Goal: Task Accomplishment & Management: Manage account settings

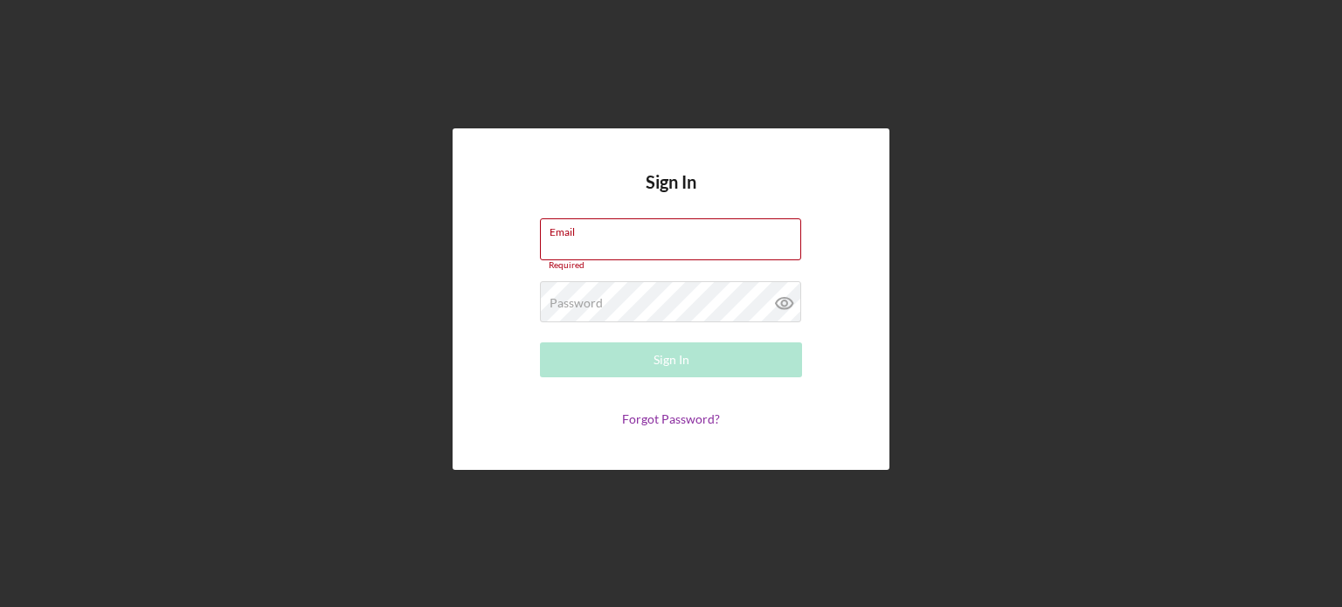
type input "[EMAIL_ADDRESS][DOMAIN_NAME]"
click at [486, 329] on div "Sign In Email [EMAIL_ADDRESS][DOMAIN_NAME] Required Password Required Sign In F…" at bounding box center [671, 299] width 437 height 342
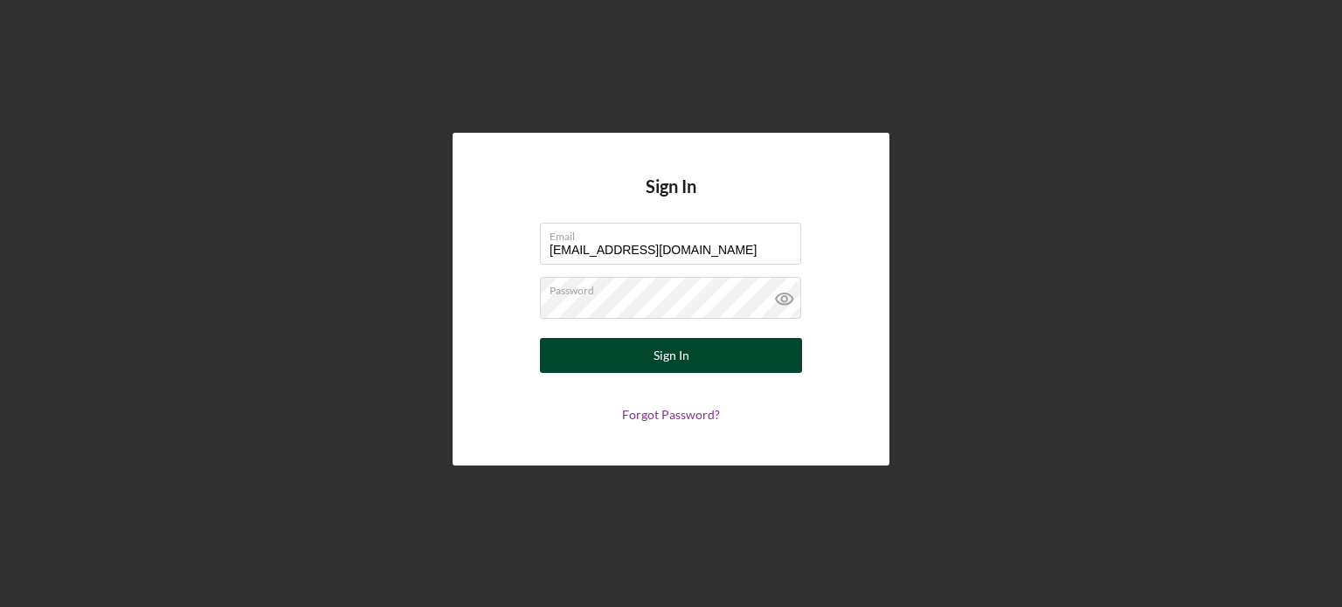
click at [640, 355] on button "Sign In" at bounding box center [671, 355] width 262 height 35
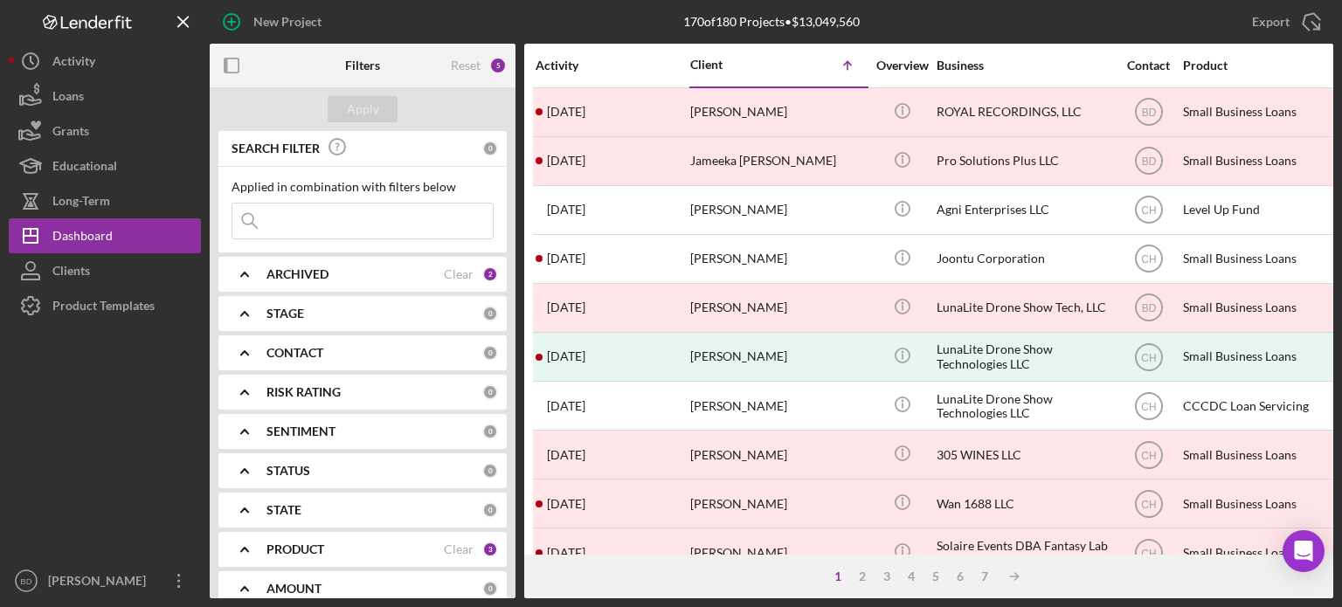
click at [353, 281] on div "ARCHIVED Clear 2" at bounding box center [382, 274] width 232 height 35
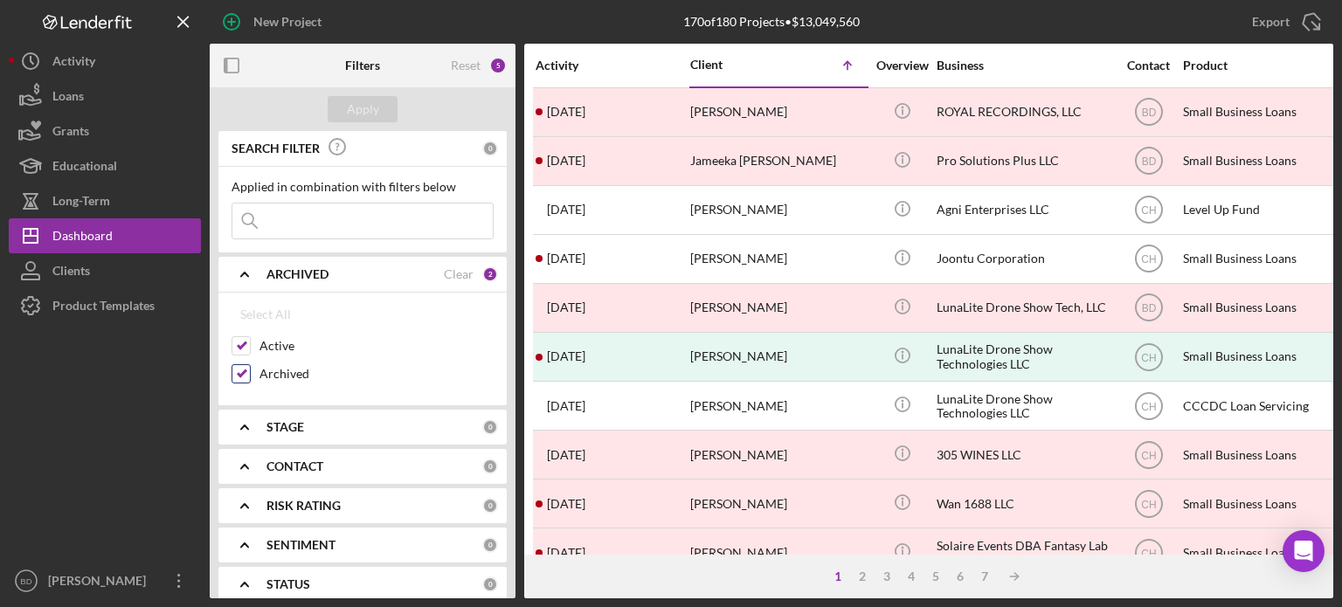
click at [236, 370] on input "Archived" at bounding box center [240, 373] width 17 height 17
checkbox input "false"
click at [360, 100] on div "Apply" at bounding box center [363, 109] width 32 height 26
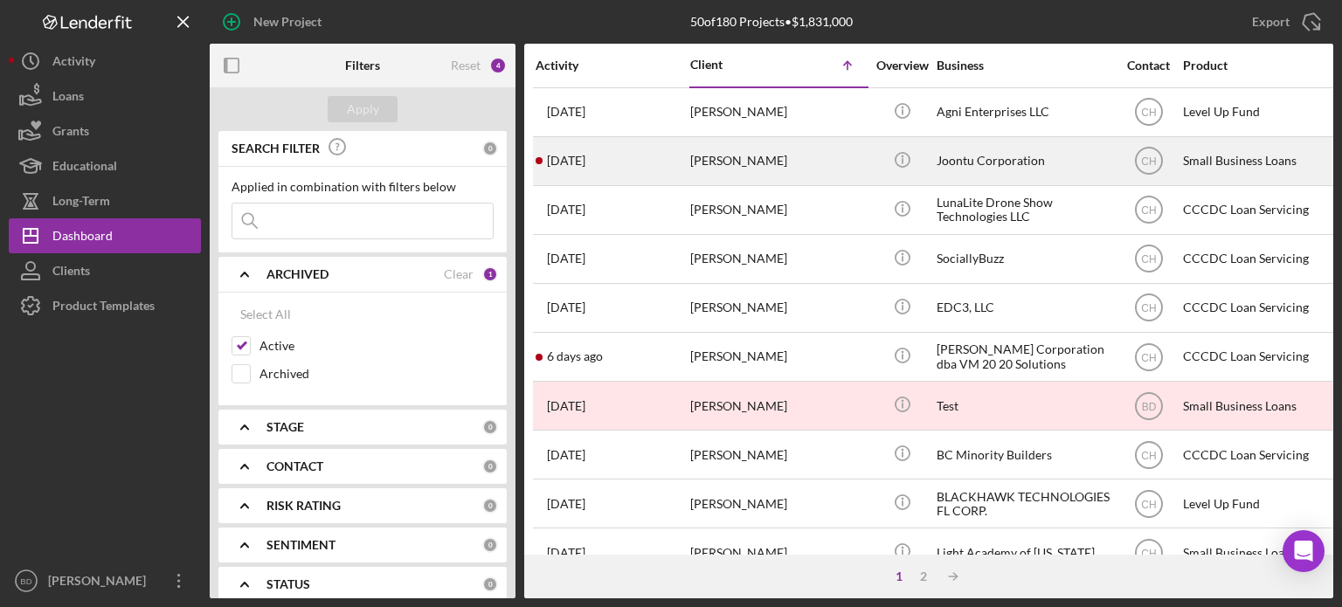
click at [926, 156] on div "Icon/Info" at bounding box center [902, 161] width 66 height 46
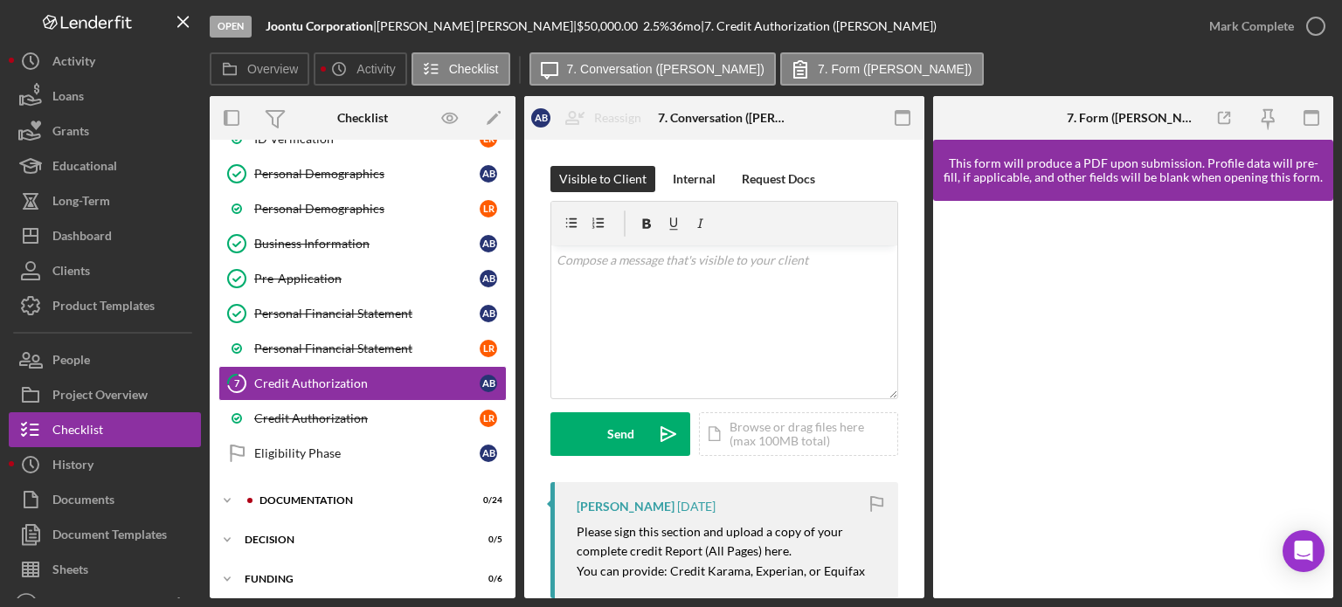
scroll to position [216, 0]
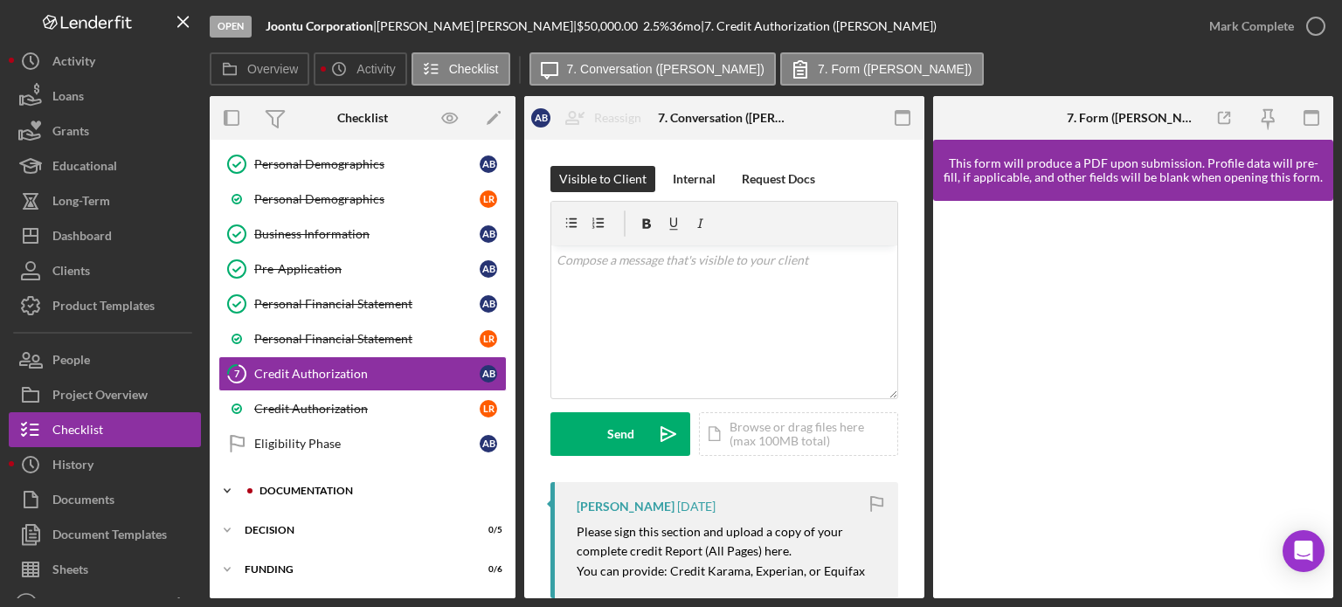
click at [287, 486] on div "Documentation" at bounding box center [377, 491] width 234 height 10
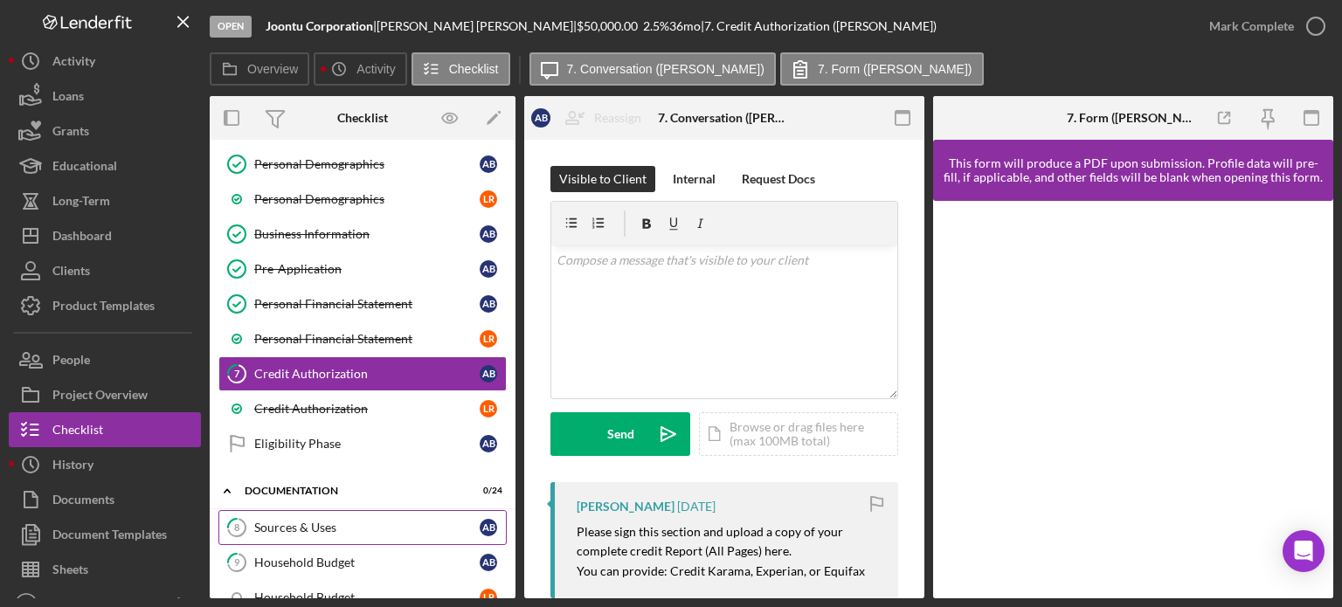
click at [276, 511] on link "8 Sources & Uses A B" at bounding box center [362, 527] width 288 height 35
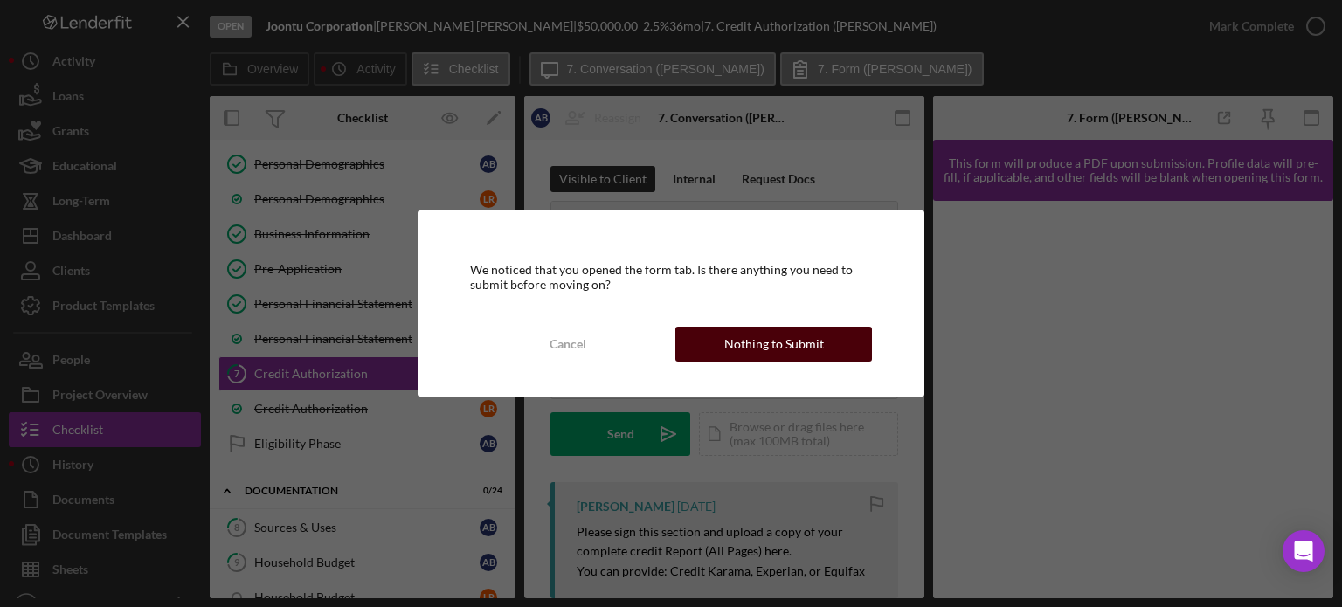
click at [752, 338] on div "Nothing to Submit" at bounding box center [774, 344] width 100 height 35
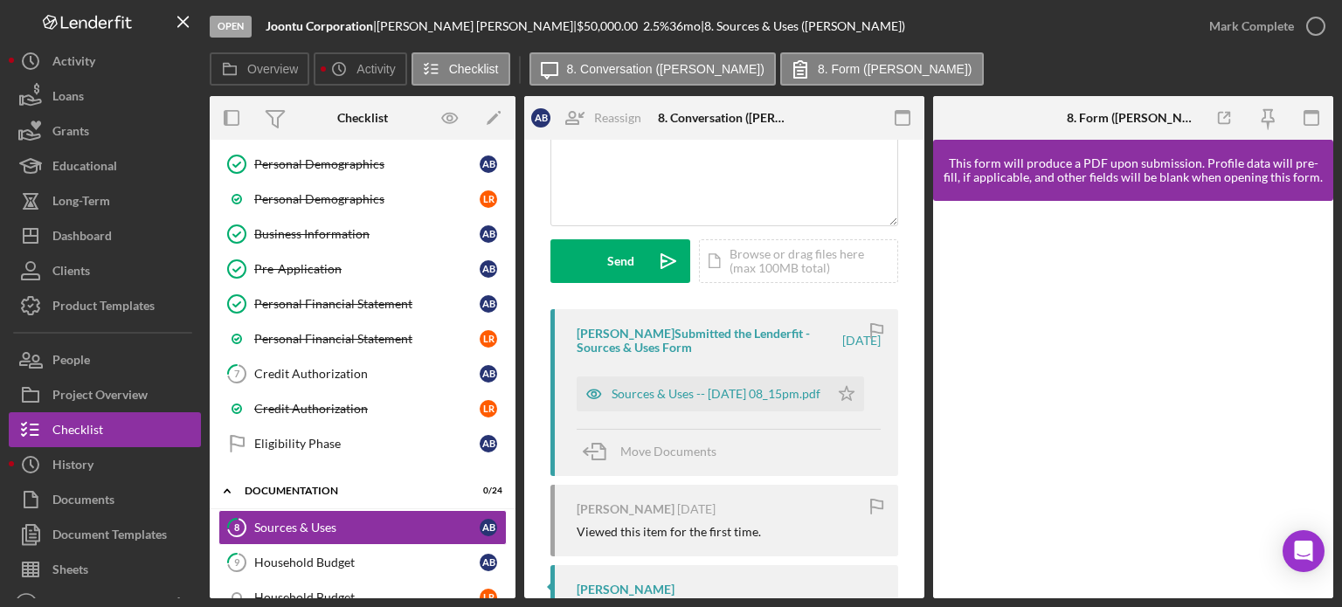
scroll to position [175, 0]
click at [589, 387] on icon "button" at bounding box center [594, 392] width 35 height 35
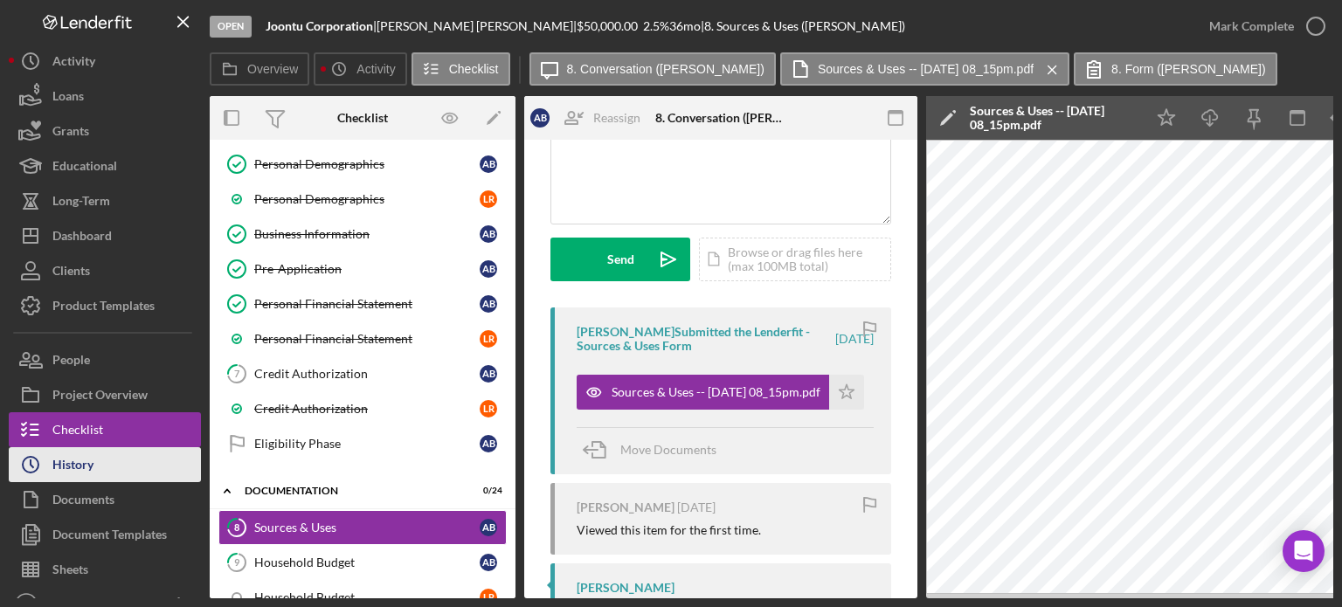
click at [109, 460] on button "Icon/History History" at bounding box center [105, 464] width 192 height 35
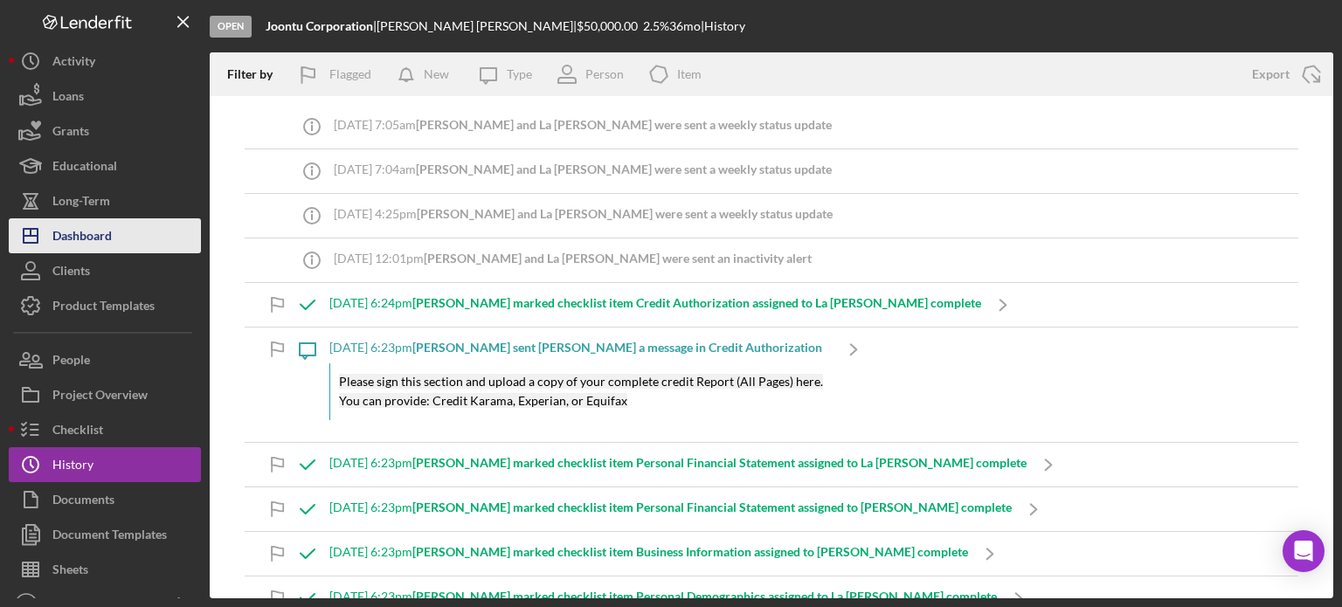
click at [76, 230] on div "Dashboard" at bounding box center [81, 237] width 59 height 39
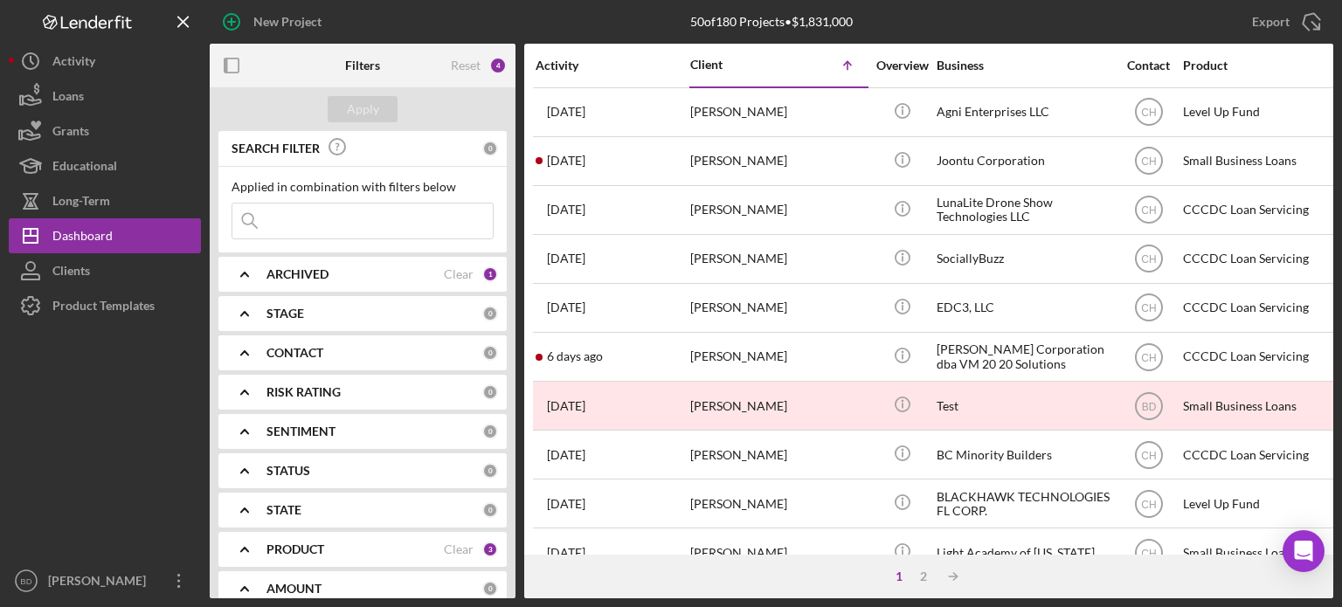
click at [273, 545] on b "PRODUCT" at bounding box center [295, 550] width 58 height 14
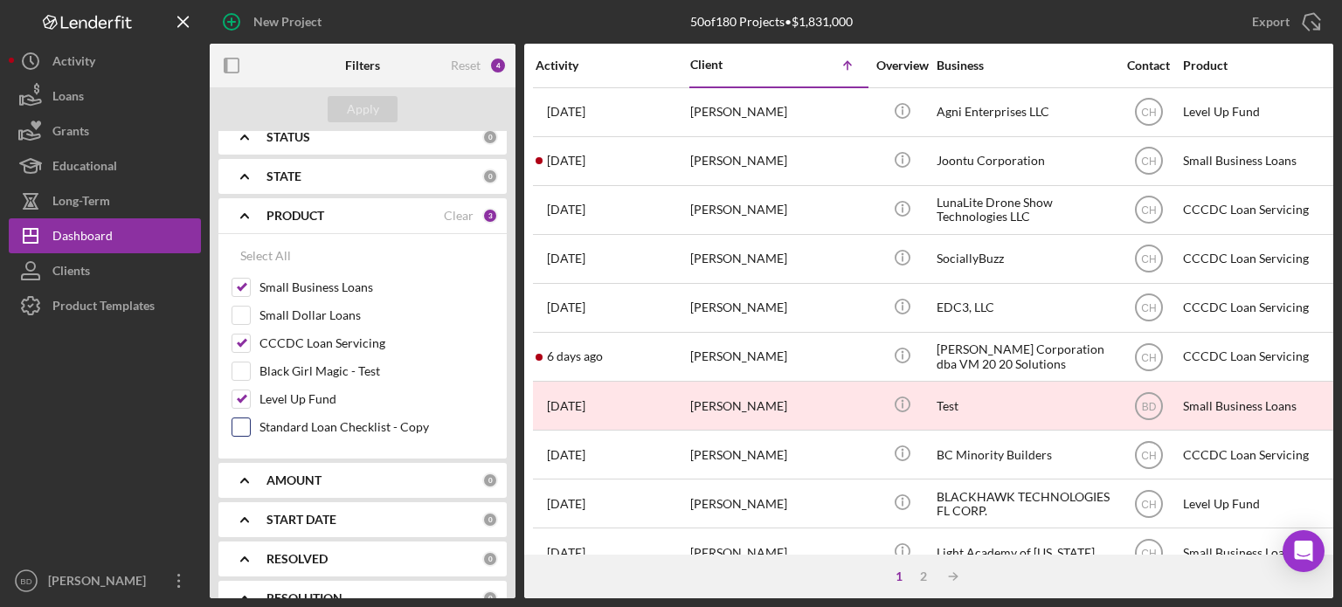
scroll to position [349, 0]
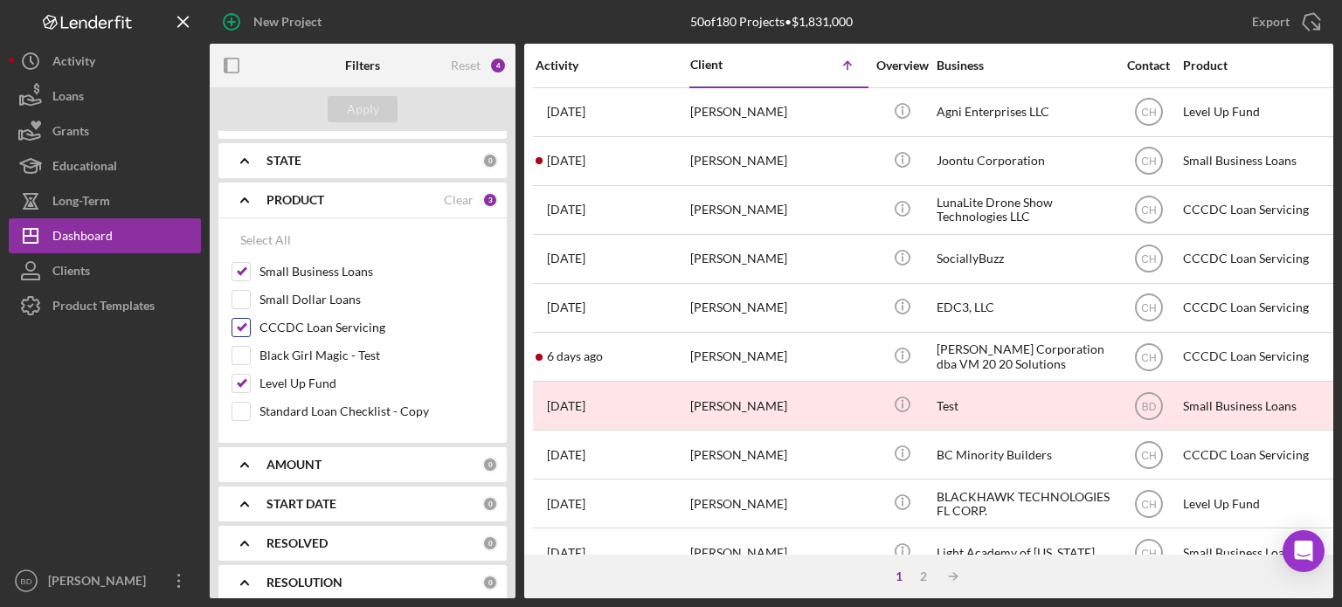
click at [240, 322] on input "CCCDC Loan Servicing" at bounding box center [240, 327] width 17 height 17
checkbox input "false"
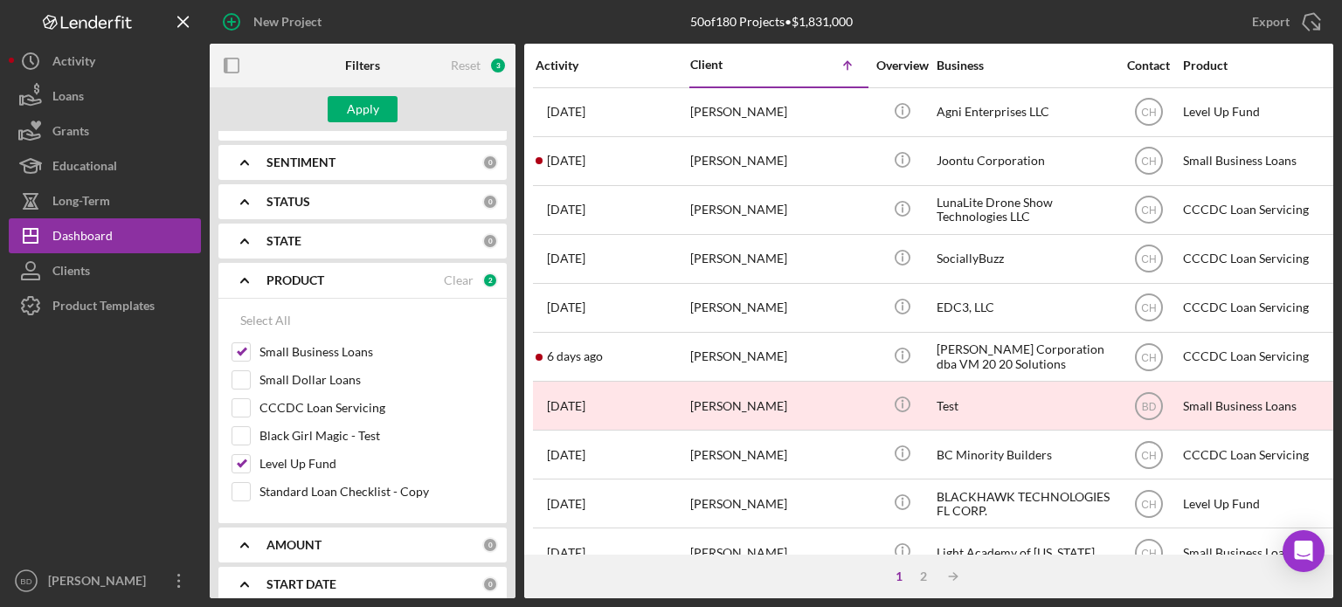
scroll to position [175, 0]
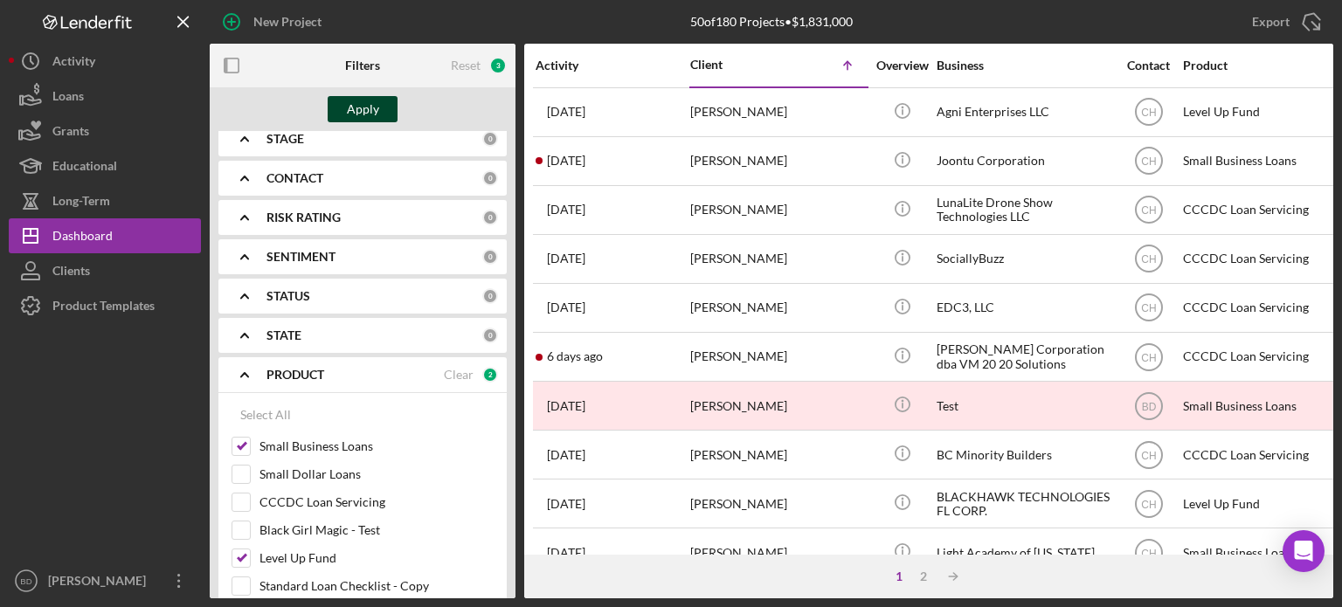
click at [346, 111] on button "Apply" at bounding box center [363, 109] width 70 height 26
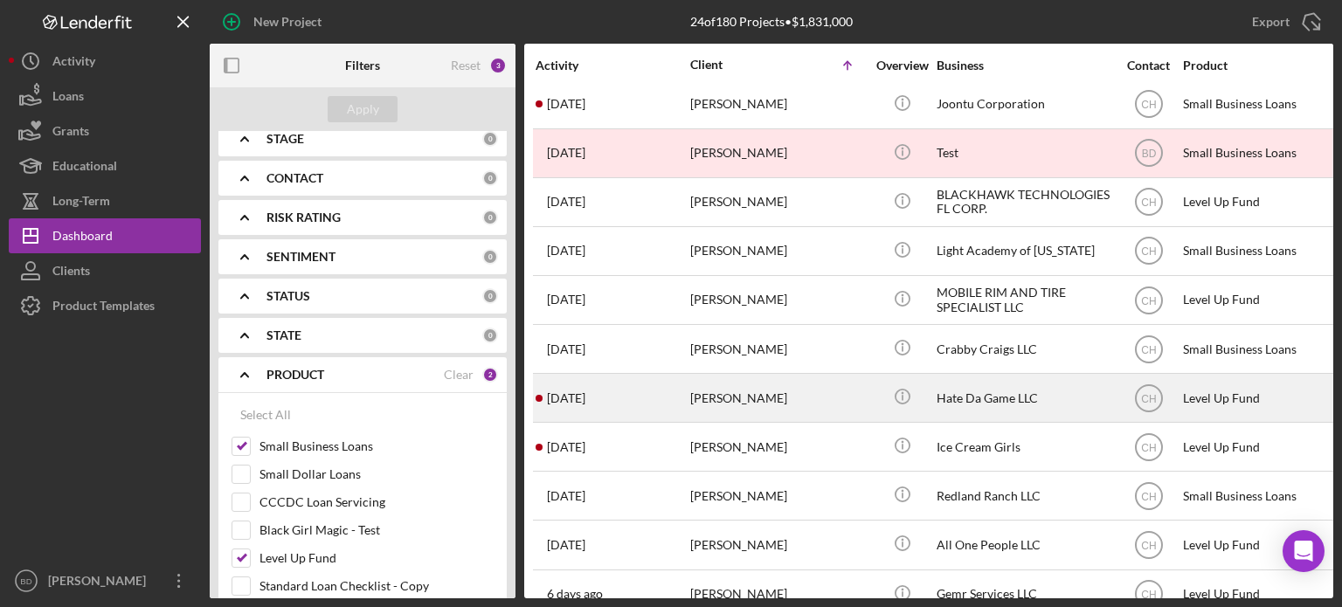
scroll to position [87, 0]
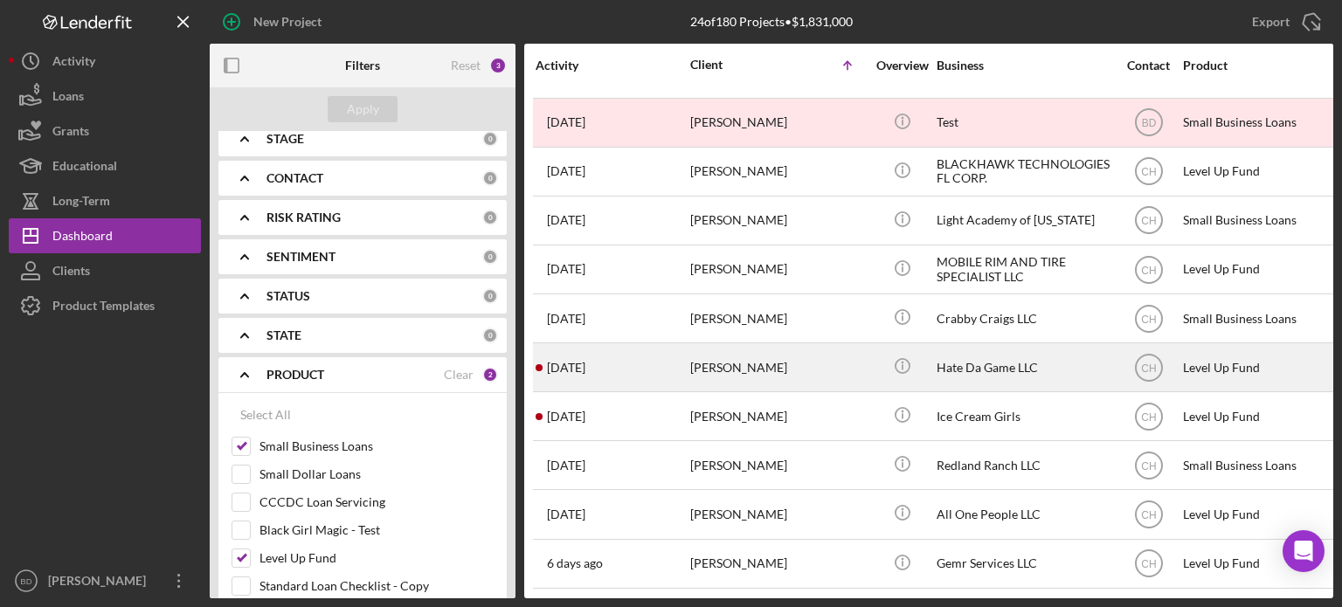
click at [777, 365] on div "[PERSON_NAME]" at bounding box center [777, 367] width 175 height 46
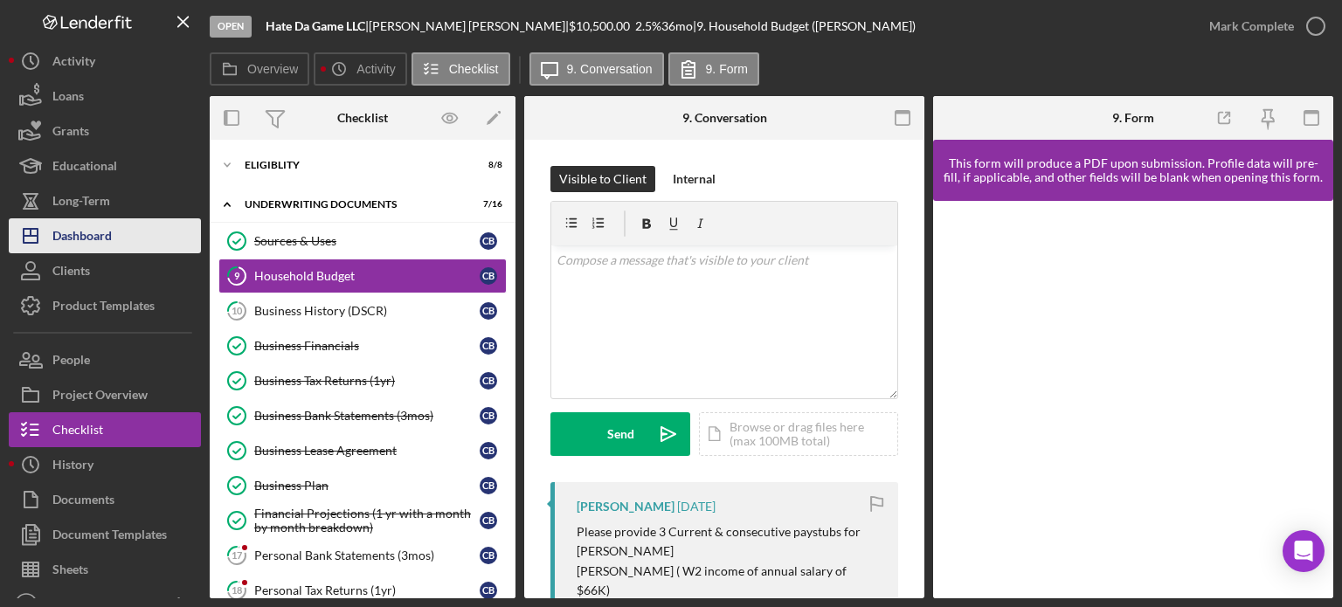
click at [76, 225] on div "Dashboard" at bounding box center [81, 237] width 59 height 39
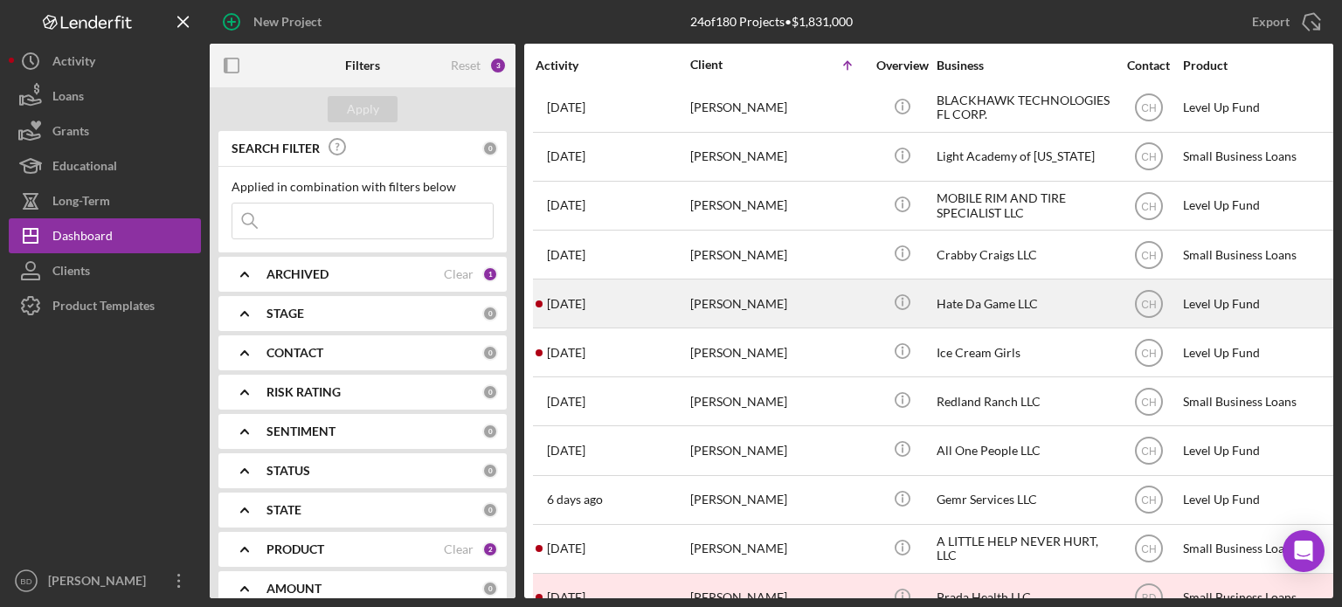
scroll to position [175, 0]
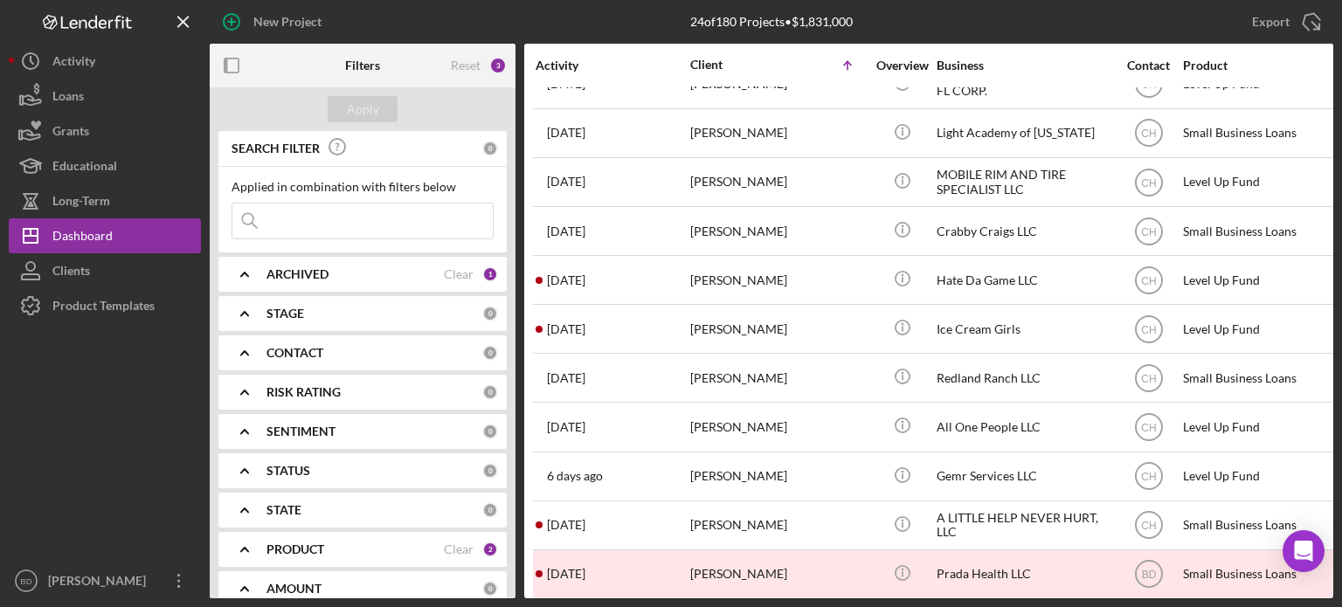
click at [9, 218] on button "Icon/Dashboard Dashboard" at bounding box center [105, 235] width 192 height 35
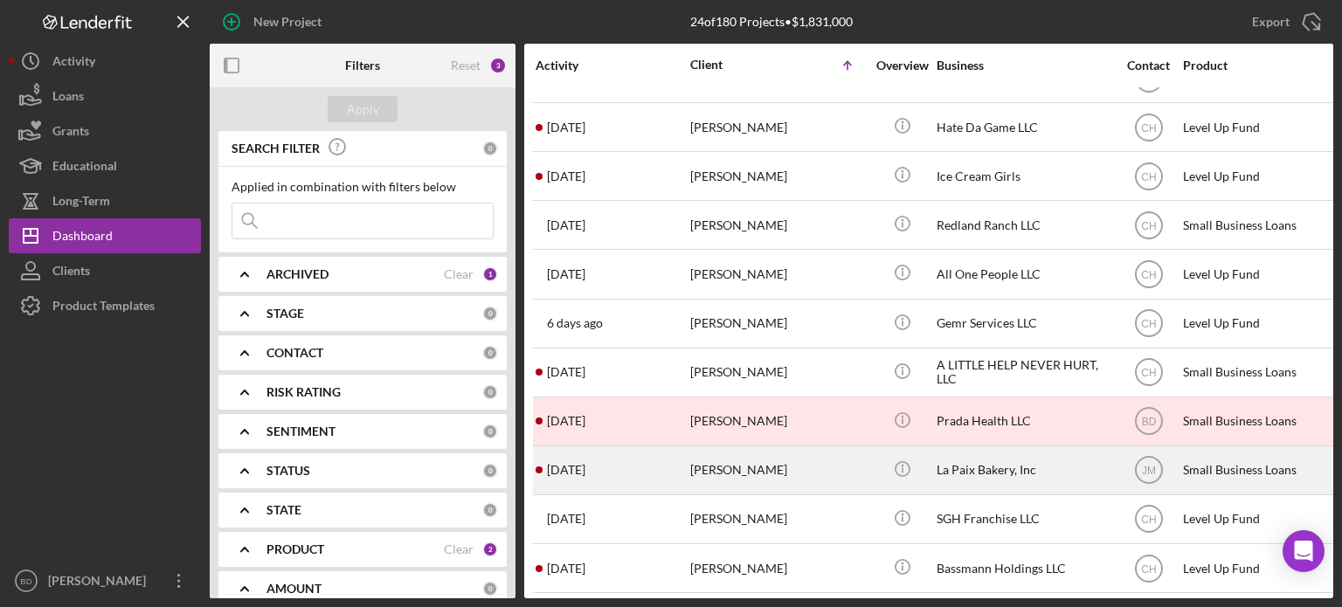
scroll to position [349, 0]
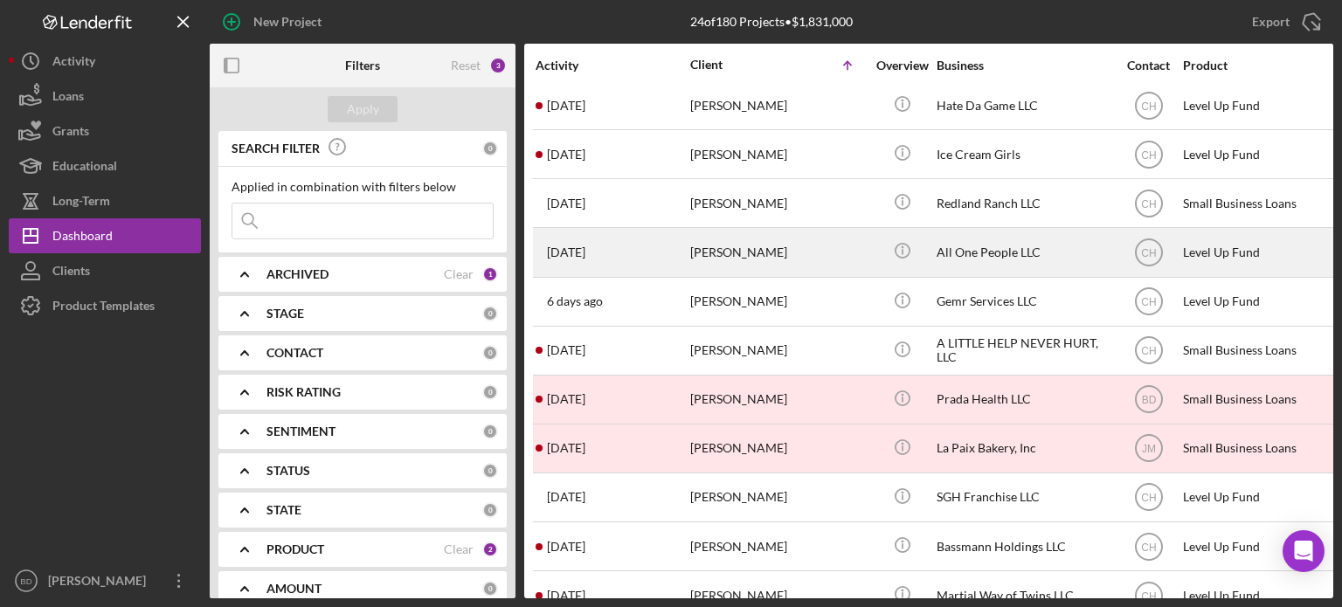
click at [814, 253] on div "[PERSON_NAME]" at bounding box center [777, 252] width 175 height 46
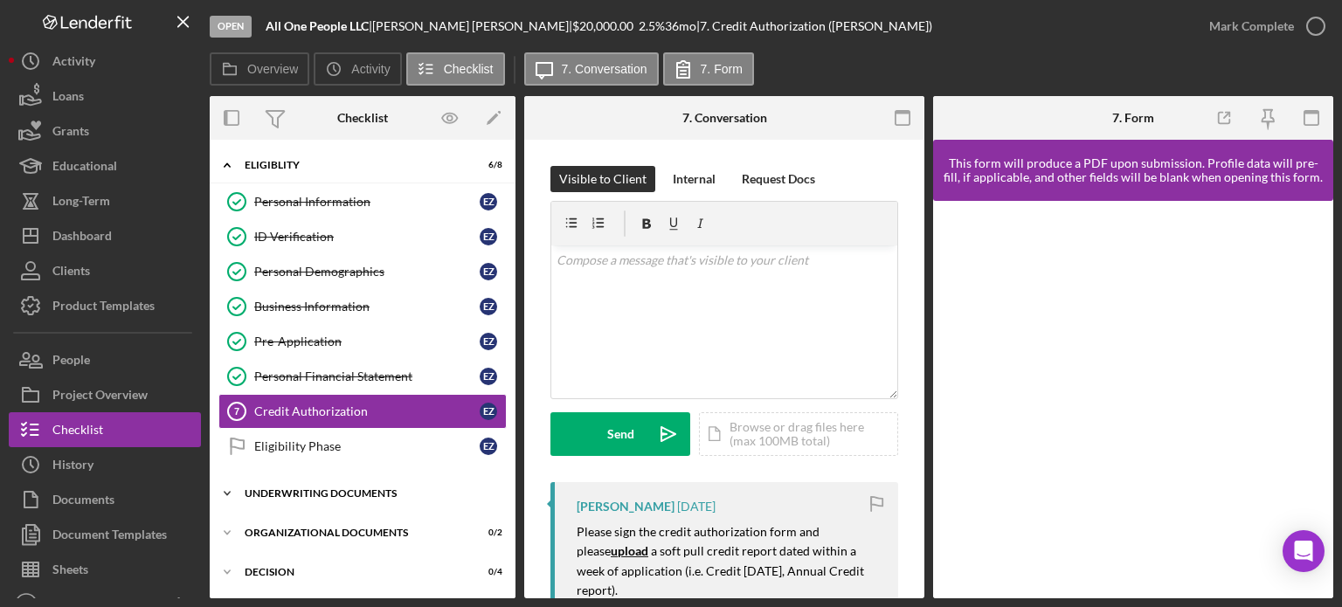
click at [312, 488] on div "Underwriting Documents" at bounding box center [369, 493] width 249 height 10
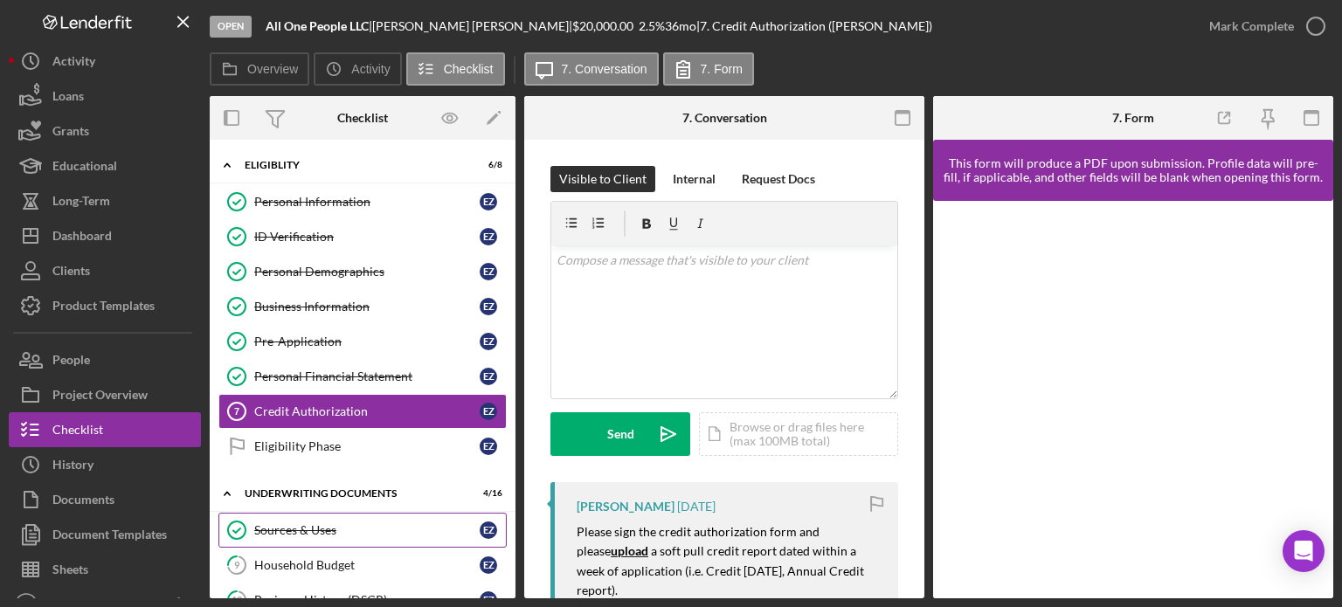
click at [300, 529] on div "Sources & Uses" at bounding box center [366, 530] width 225 height 14
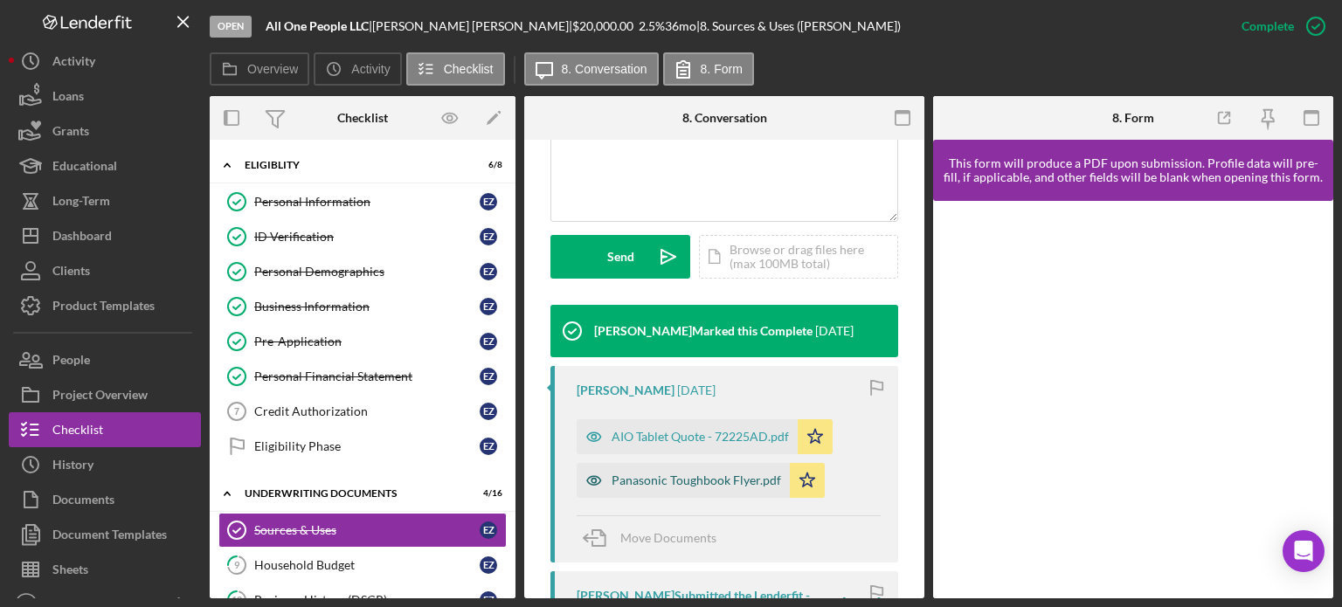
scroll to position [612, 0]
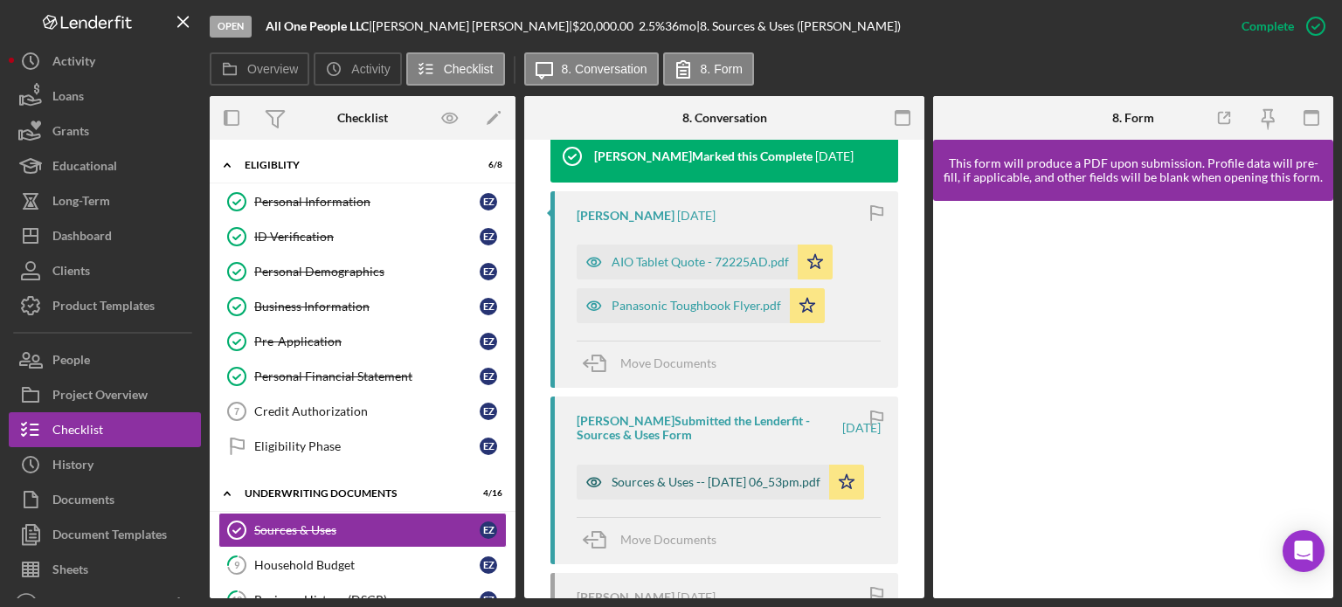
click at [585, 478] on icon "button" at bounding box center [594, 482] width 35 height 35
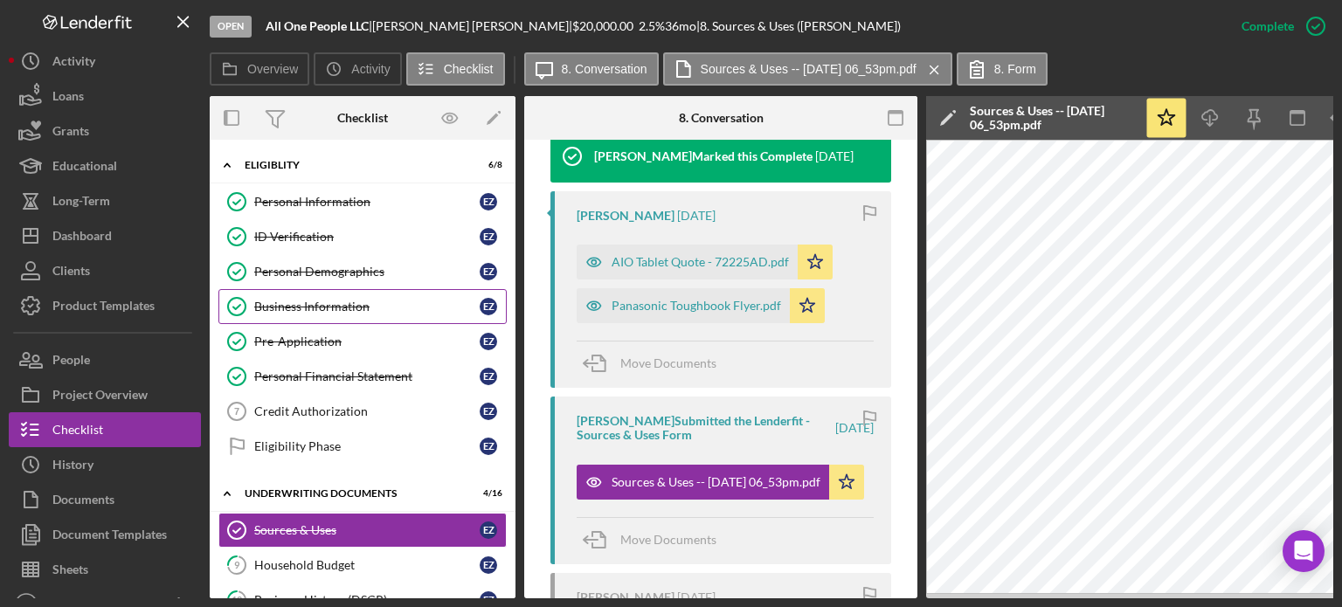
click at [282, 300] on div "Business Information" at bounding box center [366, 307] width 225 height 14
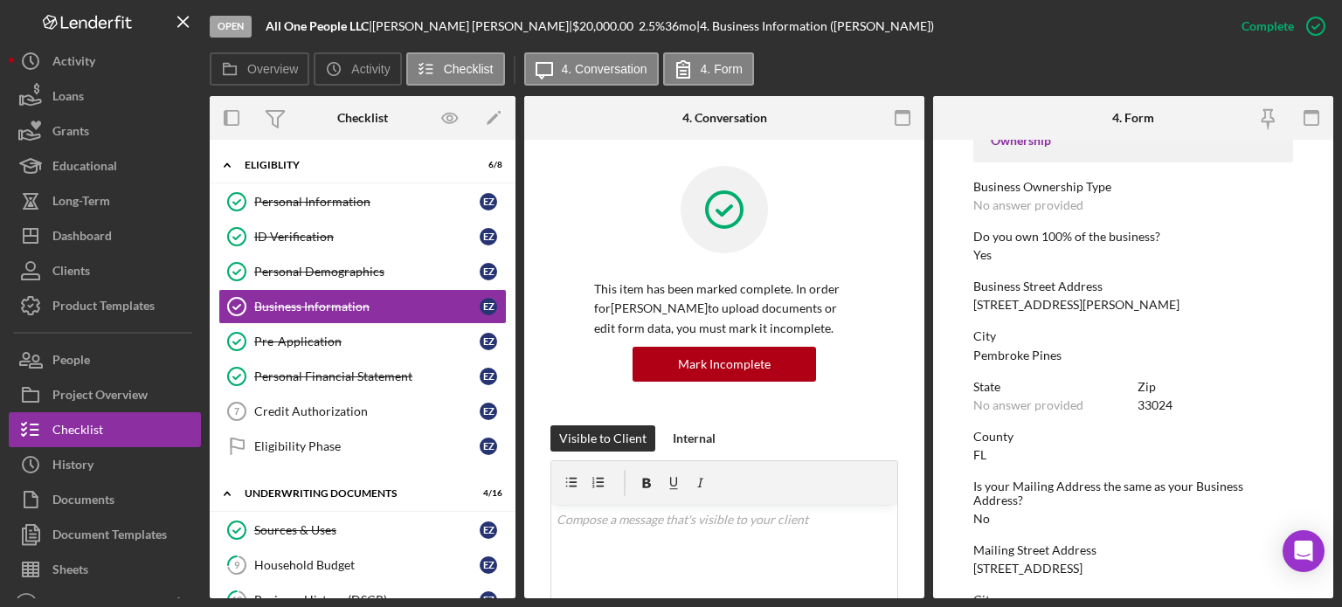
scroll to position [612, 0]
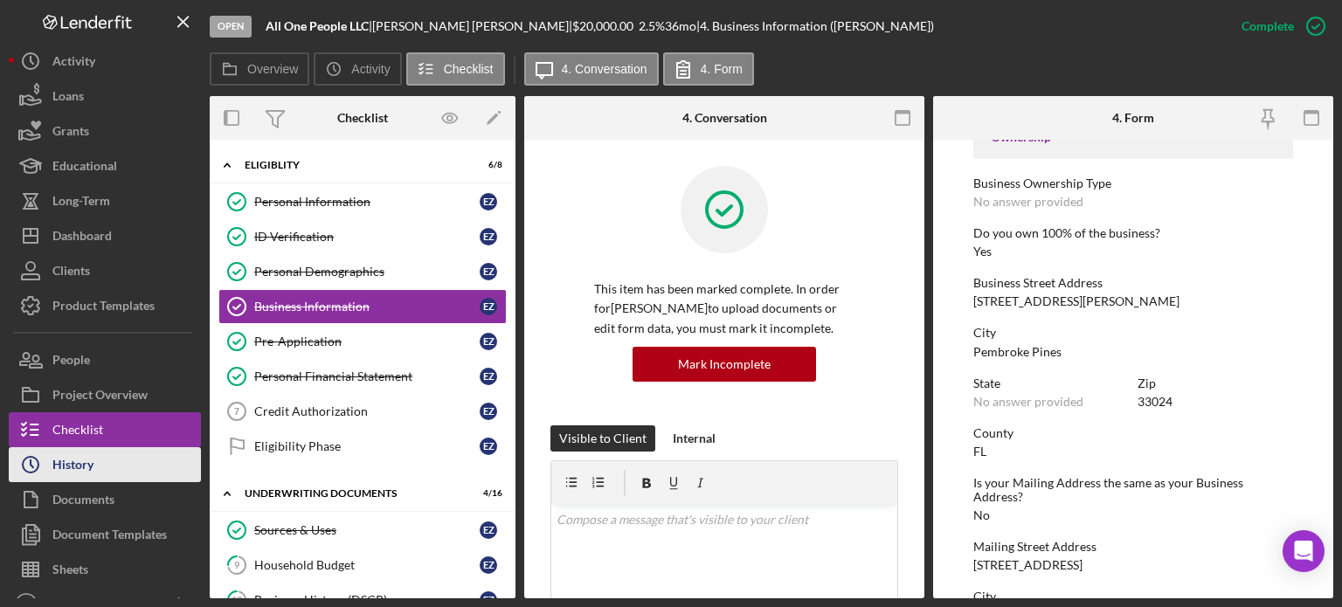
click at [87, 467] on div "History" at bounding box center [72, 466] width 41 height 39
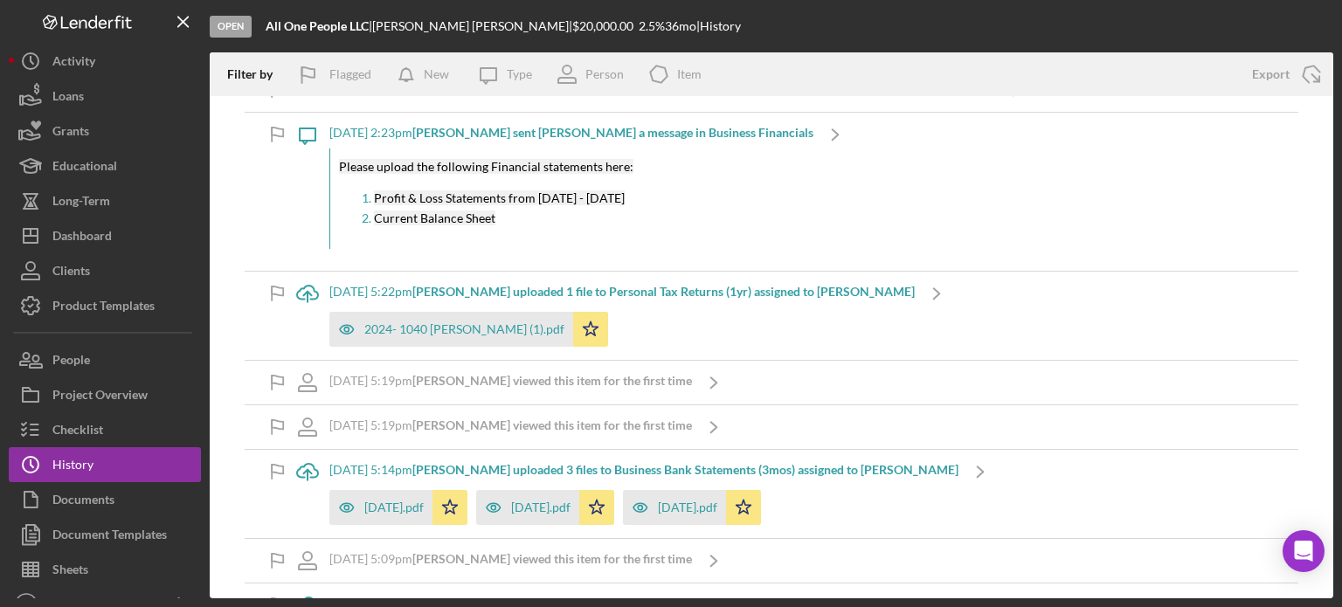
scroll to position [1272, 0]
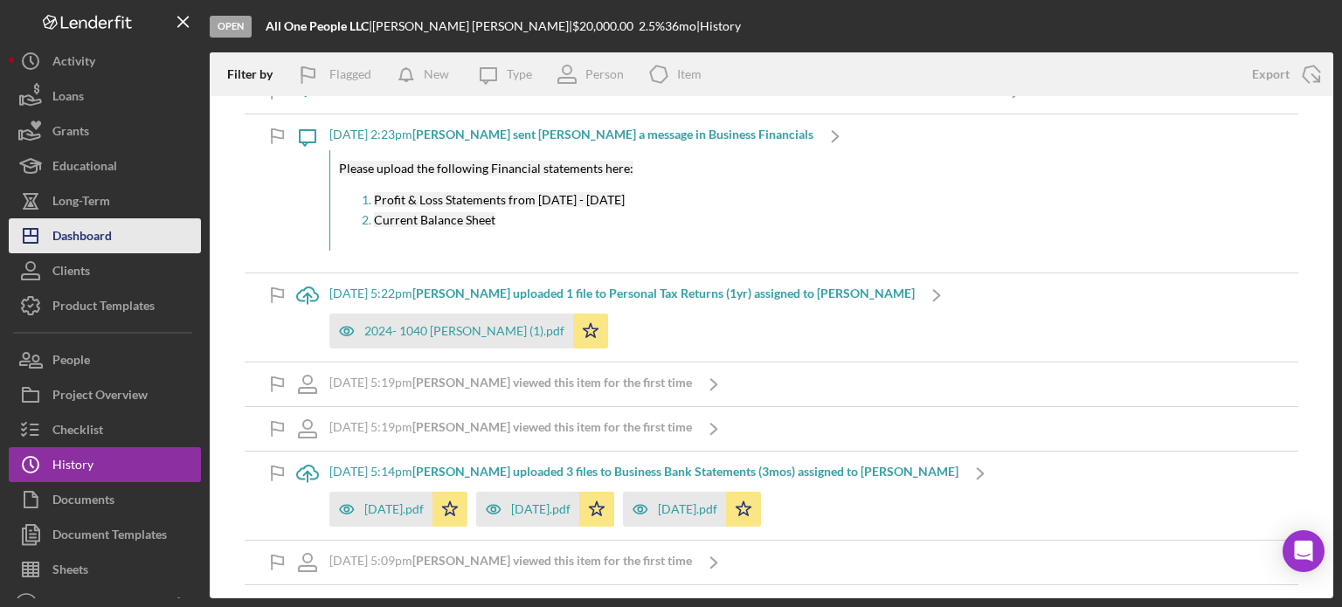
click at [85, 236] on div "Dashboard" at bounding box center [81, 237] width 59 height 39
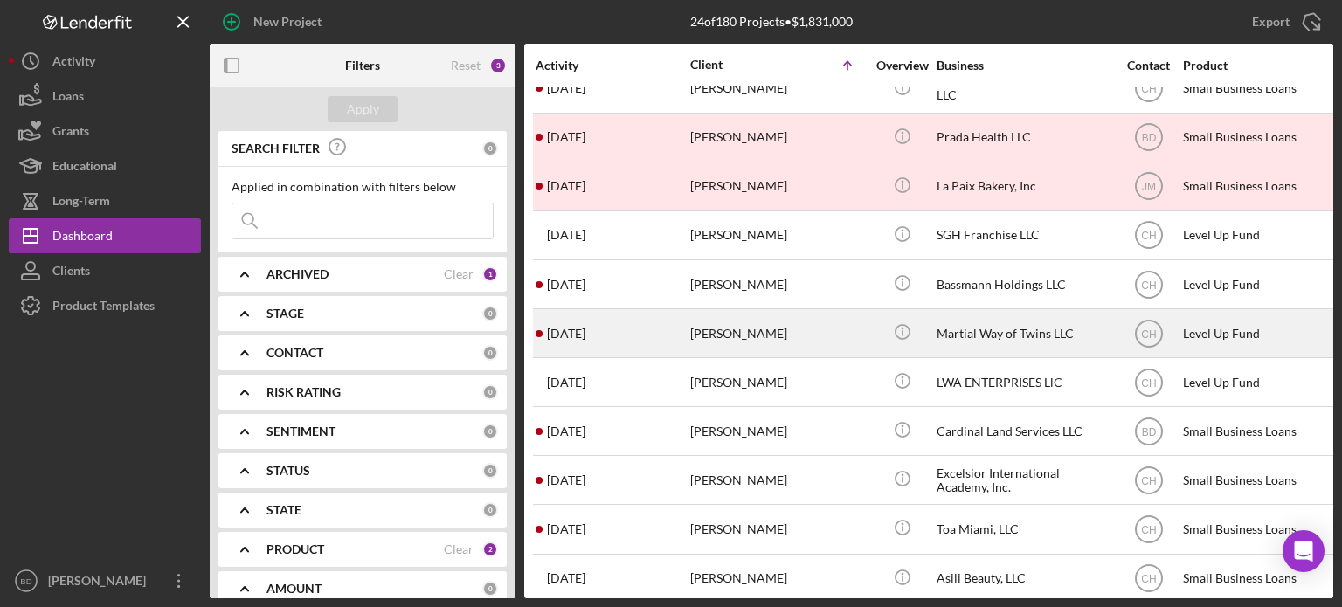
scroll to position [687, 0]
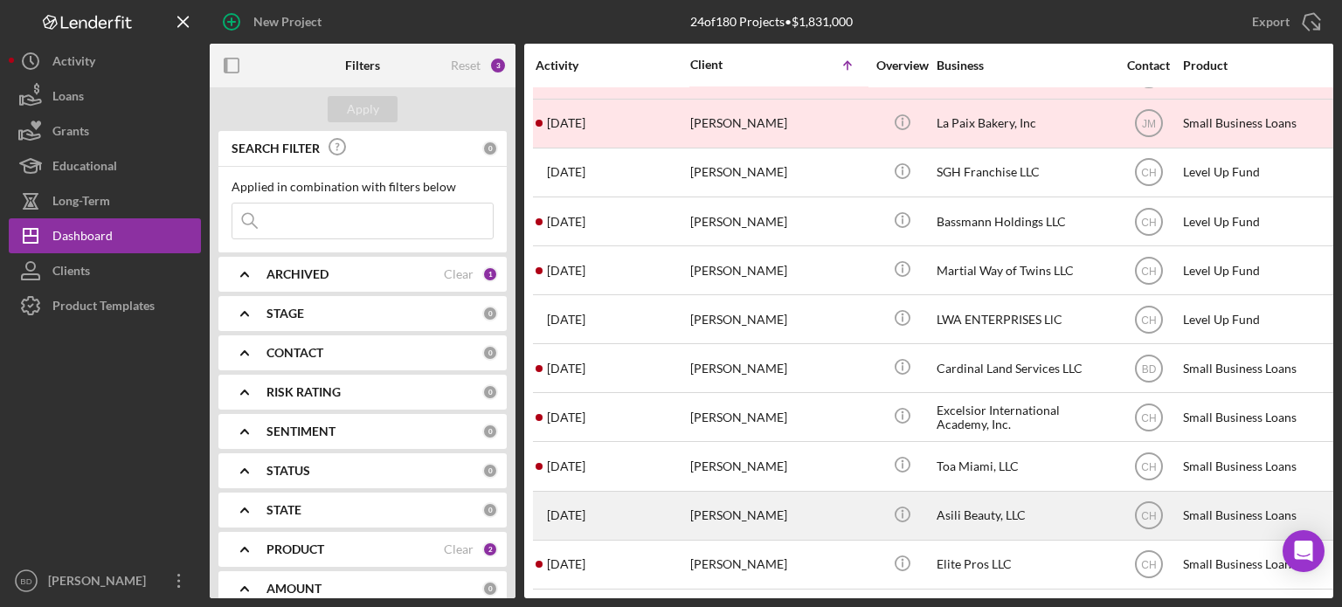
click at [669, 493] on div "[DATE] [PERSON_NAME]" at bounding box center [612, 516] width 153 height 46
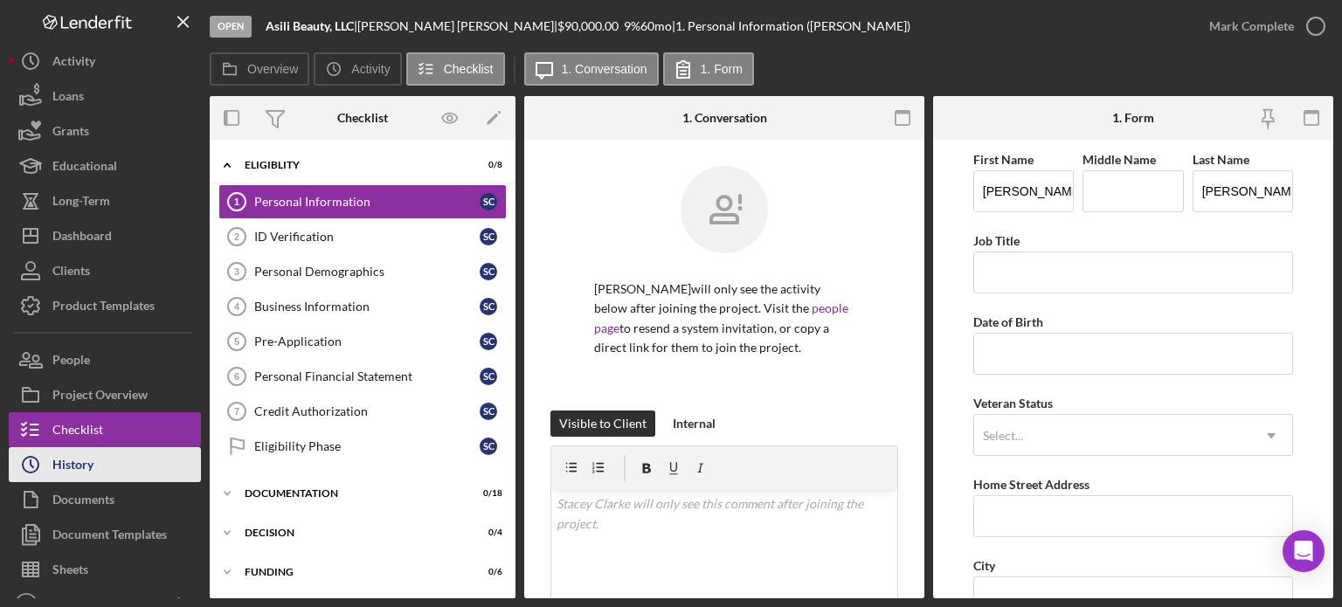
click at [84, 471] on div "History" at bounding box center [72, 466] width 41 height 39
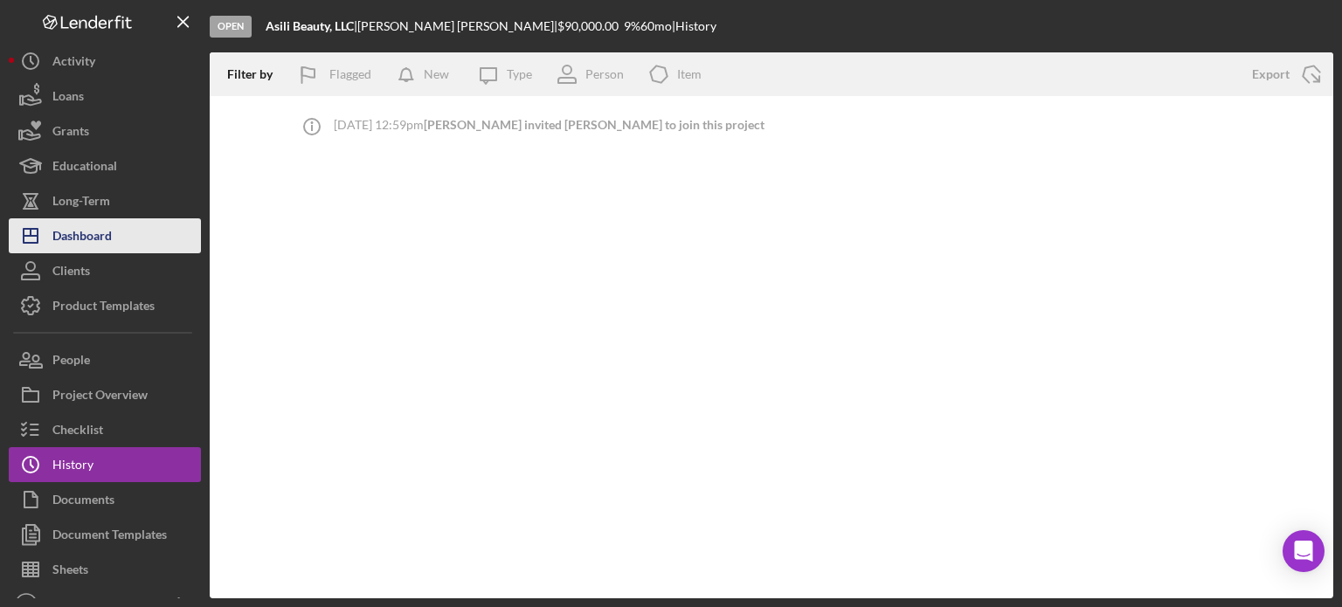
click at [112, 232] on div "Dashboard" at bounding box center [81, 237] width 59 height 39
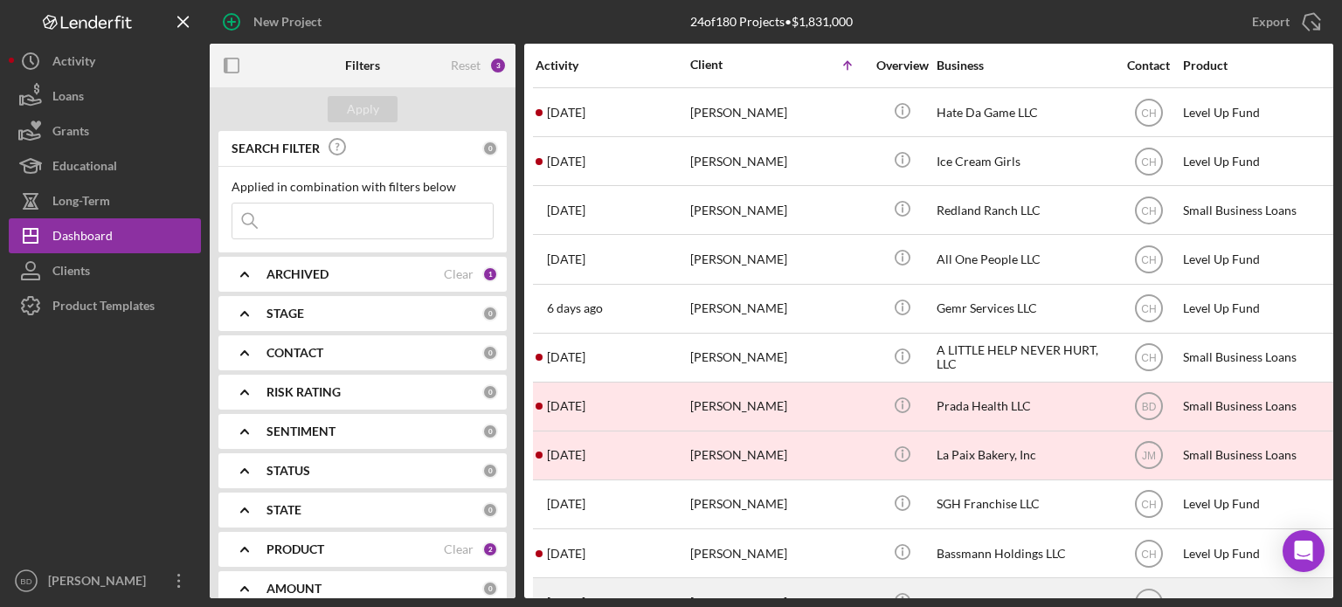
scroll to position [687, 0]
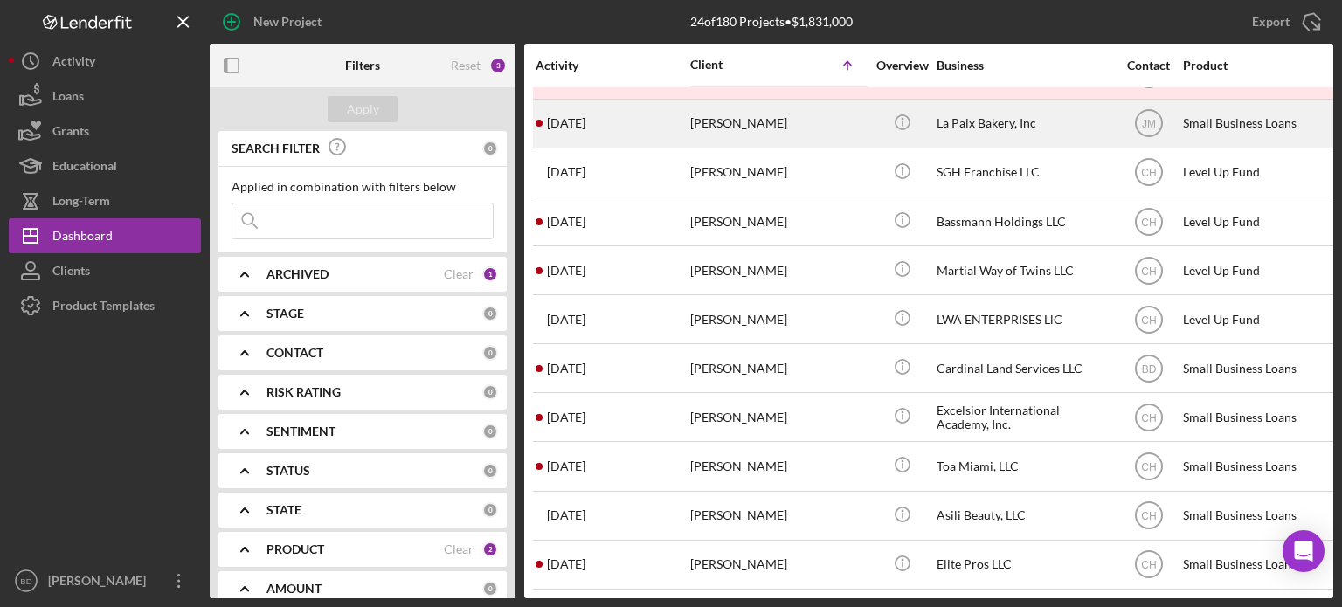
click at [751, 104] on div "[PERSON_NAME]" at bounding box center [777, 123] width 175 height 46
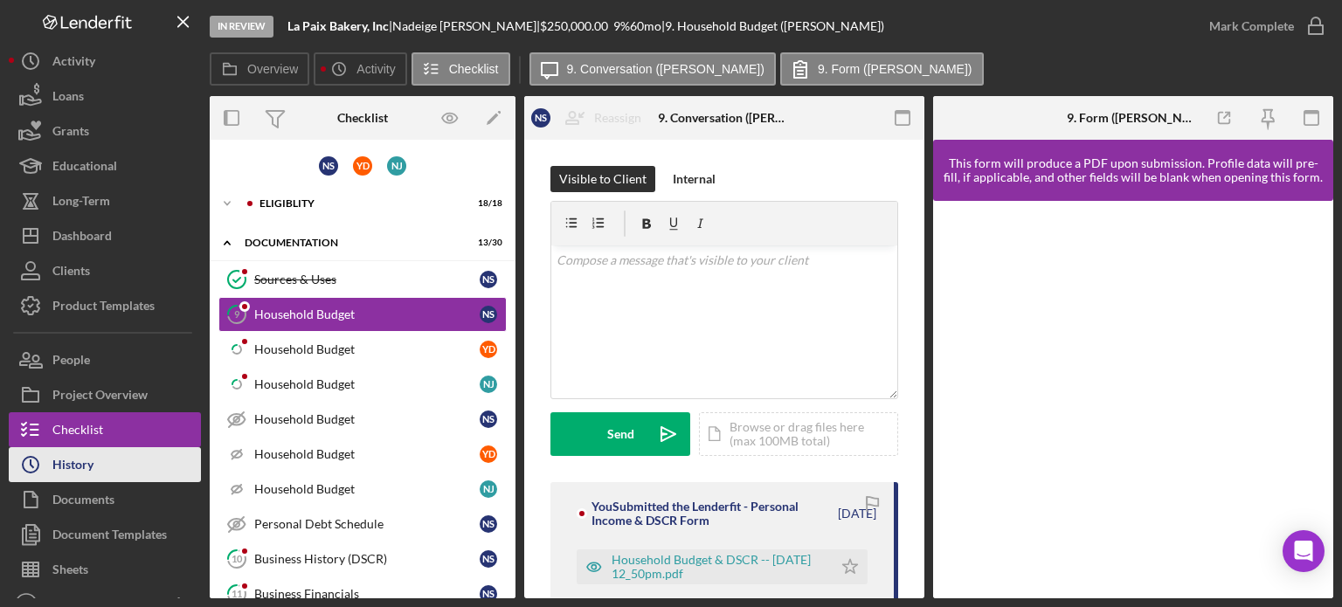
click at [44, 461] on icon "Icon/History" at bounding box center [31, 465] width 44 height 44
